Goal: Information Seeking & Learning: Learn about a topic

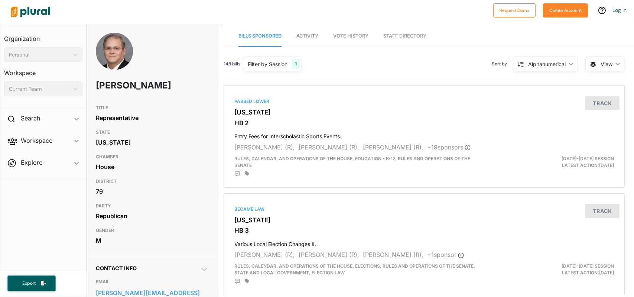
click at [46, 58] on div "Personal" at bounding box center [39, 55] width 61 height 8
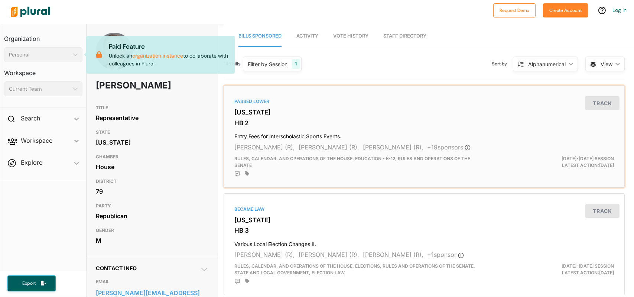
click at [398, 113] on h3 "[US_STATE]" at bounding box center [424, 111] width 380 height 7
